Goal: Complete application form

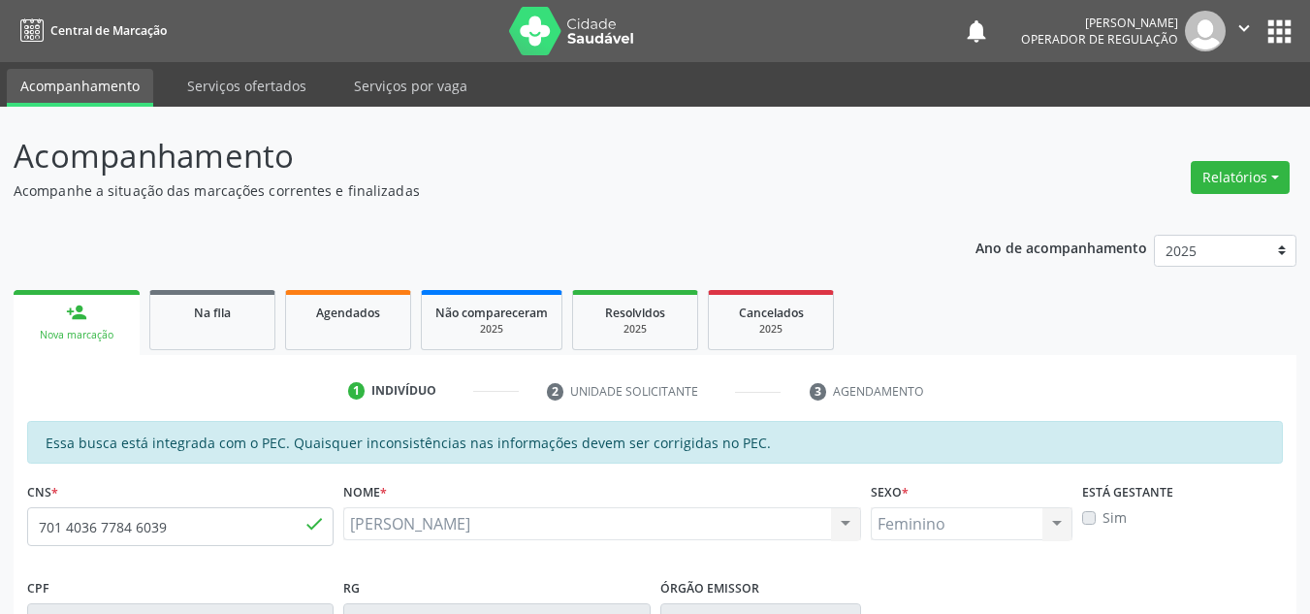
scroll to position [388, 0]
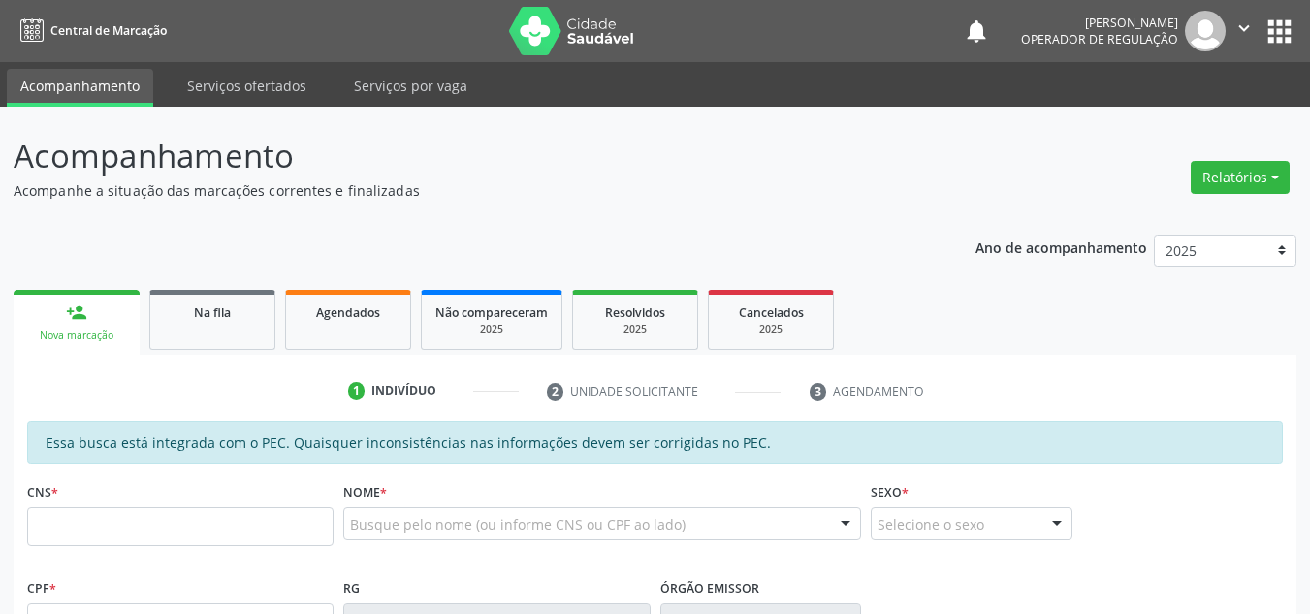
scroll to position [388, 0]
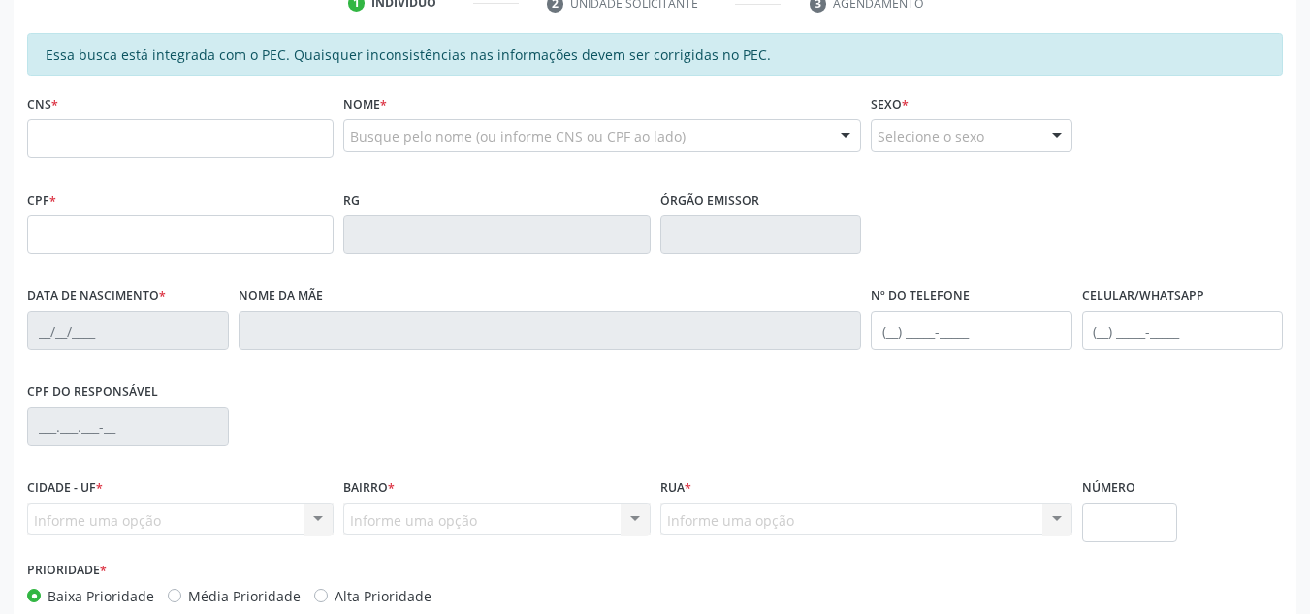
click at [175, 143] on input "text" at bounding box center [180, 138] width 306 height 39
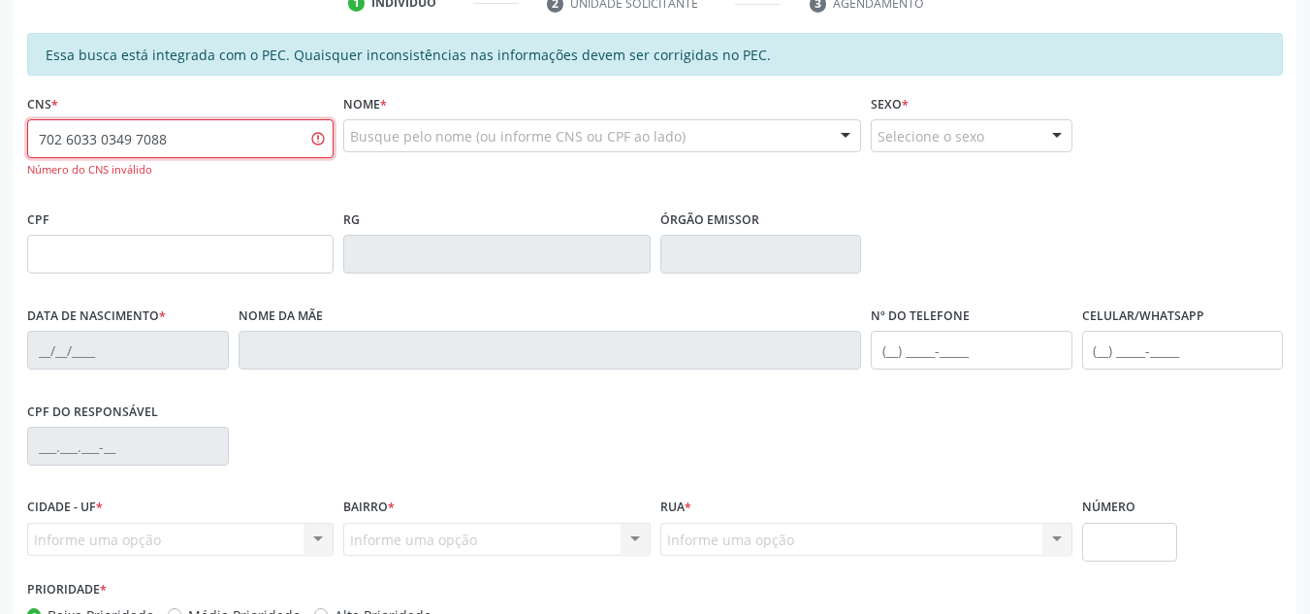
click at [72, 139] on input "702 6033 0349 7088" at bounding box center [180, 138] width 306 height 39
click at [67, 141] on input "702 0330 3497 088" at bounding box center [180, 138] width 306 height 39
type input "702 0033 0349 7088"
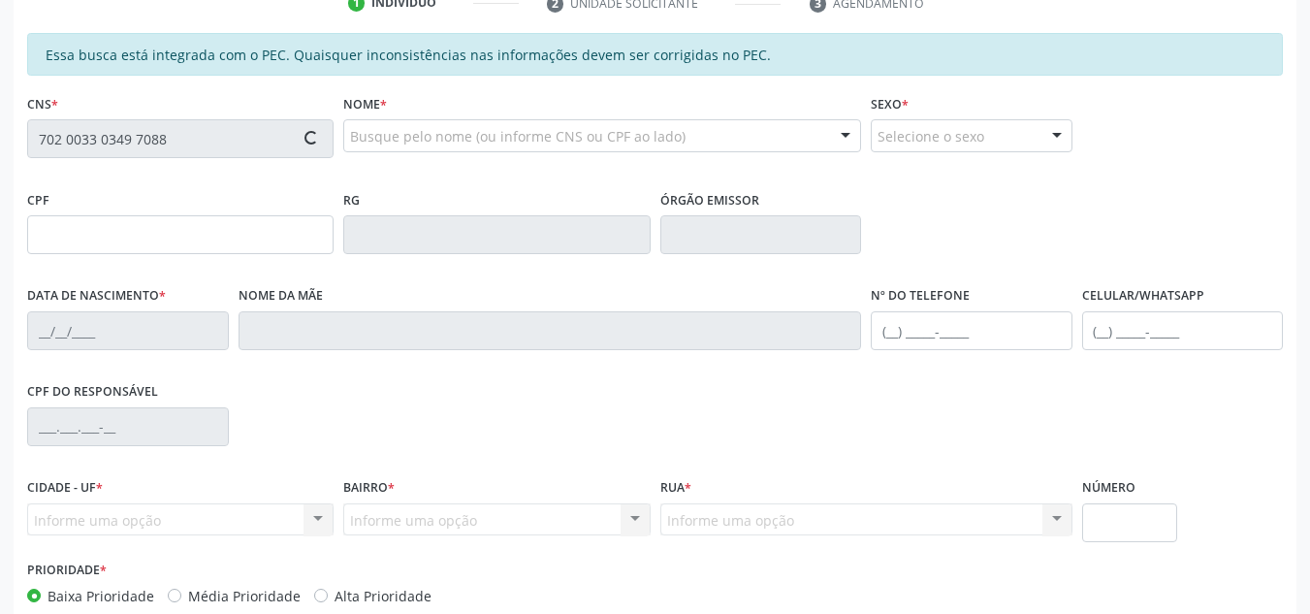
type input "041.976.204-38"
type input "20/01/1949"
type input "Eremita Alves da Silva"
type input "(87) 98833-1036"
type input "S/N"
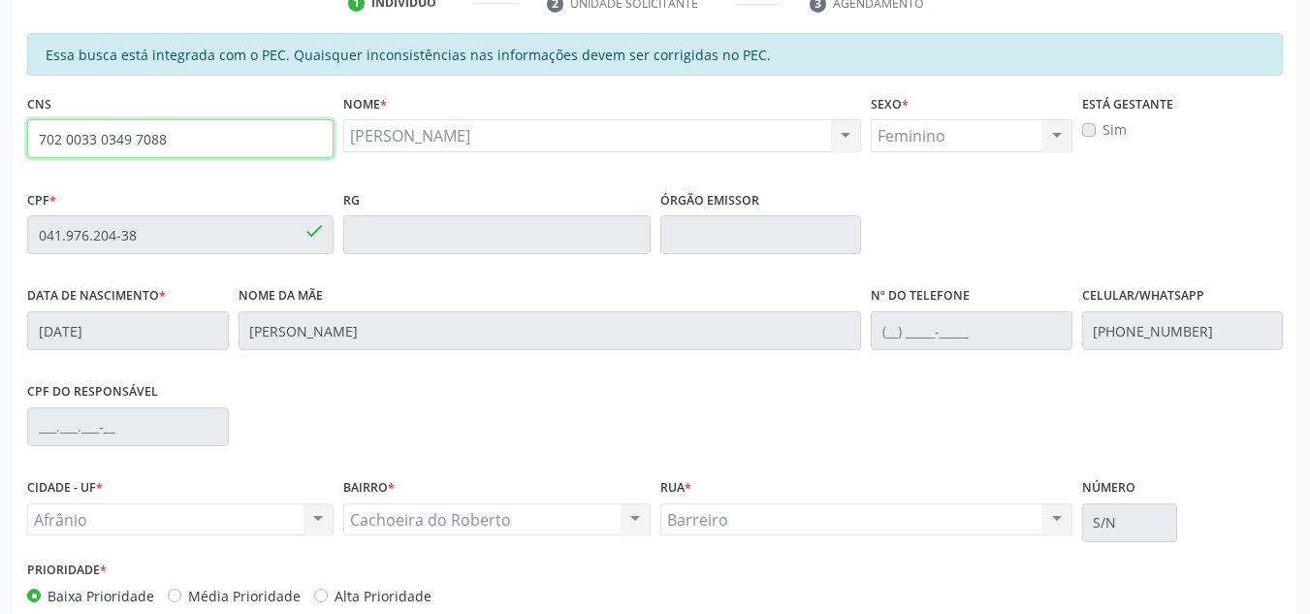
drag, startPoint x: 293, startPoint y: 122, endPoint x: 229, endPoint y: 122, distance: 64.0
click at [229, 122] on input "702 0033 0349 7088" at bounding box center [180, 138] width 306 height 39
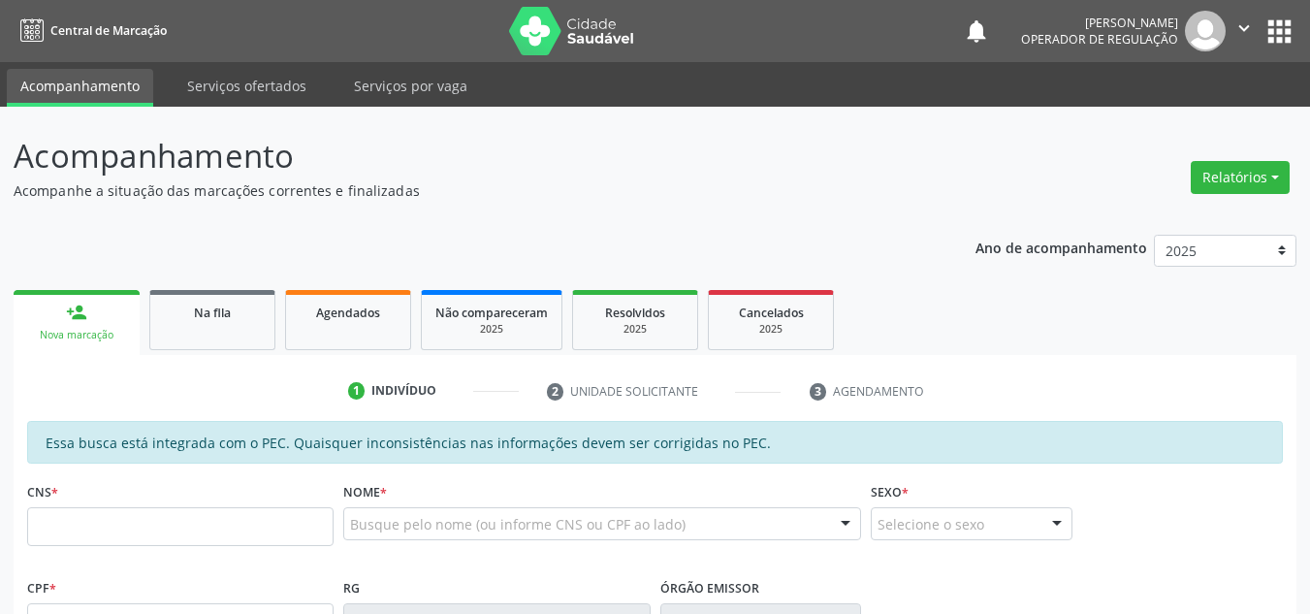
scroll to position [388, 0]
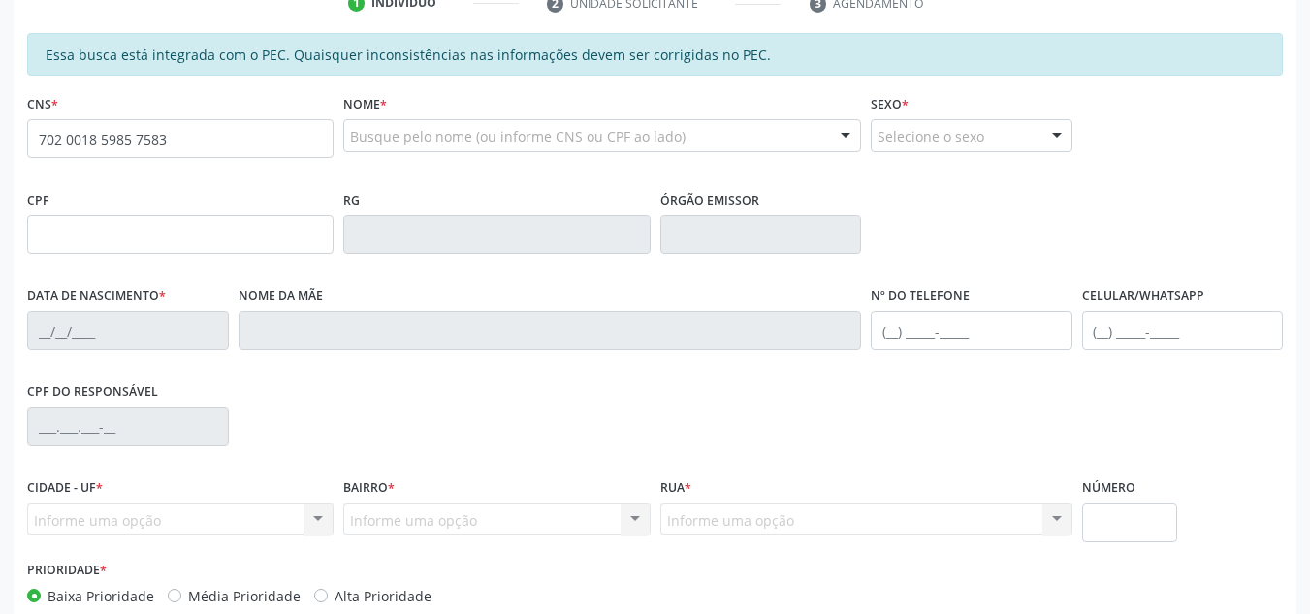
type input "702 0018 5985 7583"
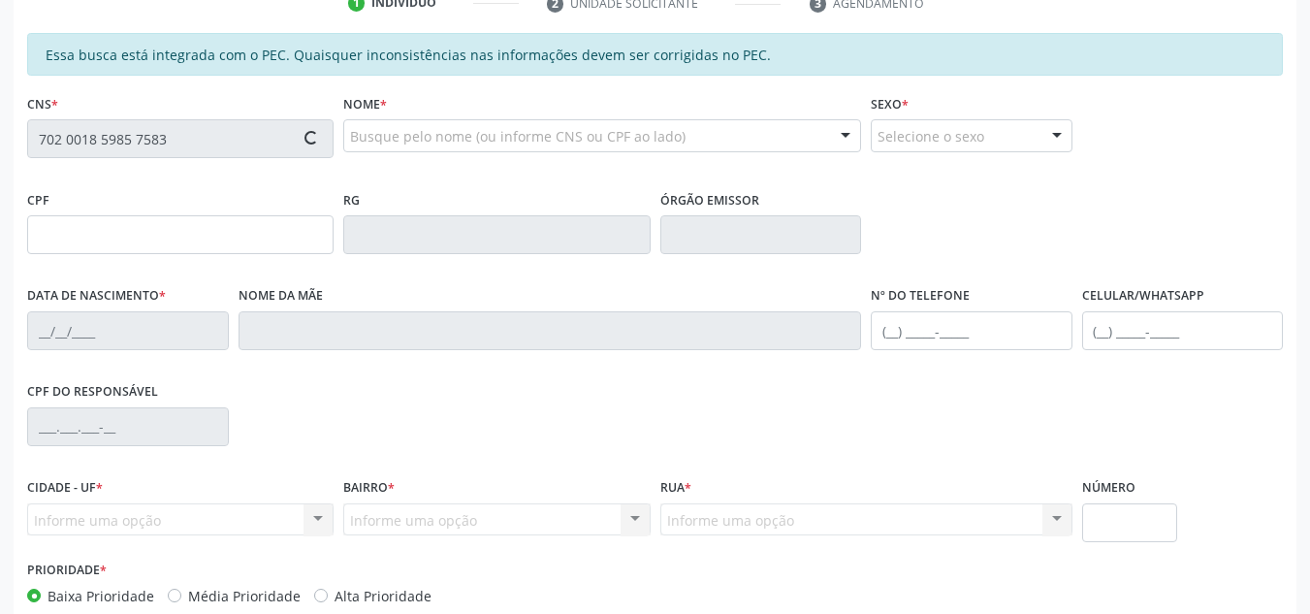
type input "[DATE]"
type input "[PERSON_NAME][DATE]"
type input "[PHONE_NUMBER]"
type input "S/N"
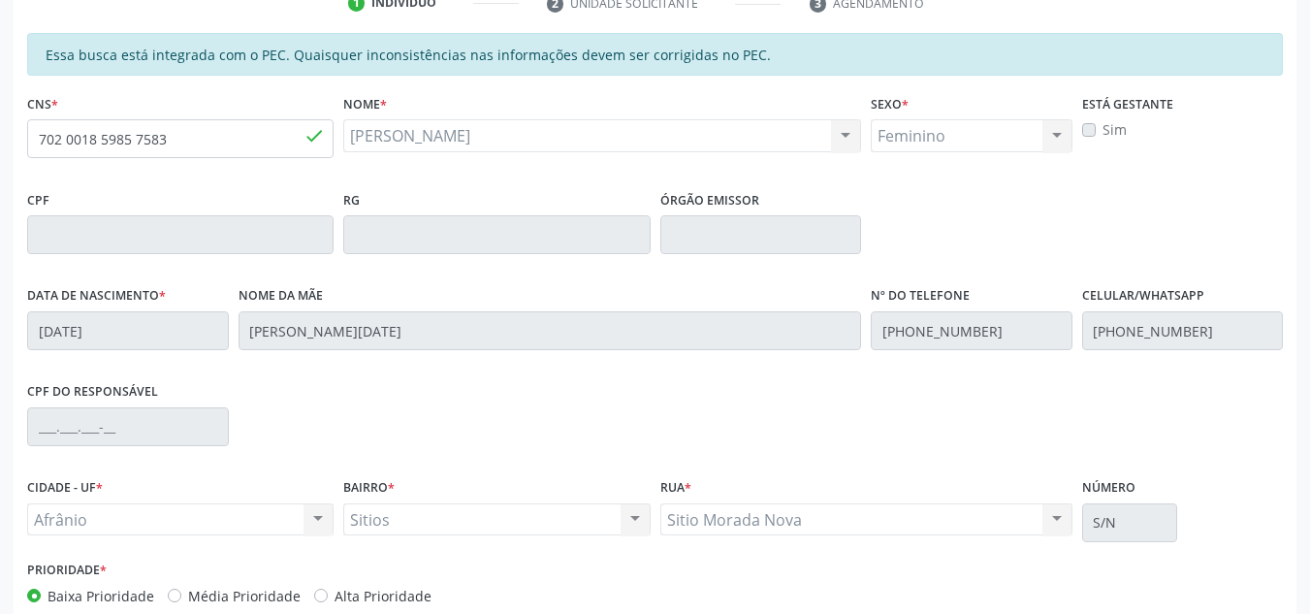
drag, startPoint x: 570, startPoint y: 142, endPoint x: 368, endPoint y: 122, distance: 202.6
click at [368, 122] on div "[PERSON_NAME] [PERSON_NAME] CNS: 702 0018 5985 7583 CPF: -- Nascimento: [DATE] …" at bounding box center [602, 135] width 518 height 33
copy span "[PERSON_NAME]"
